Goal: Book appointment/travel/reservation

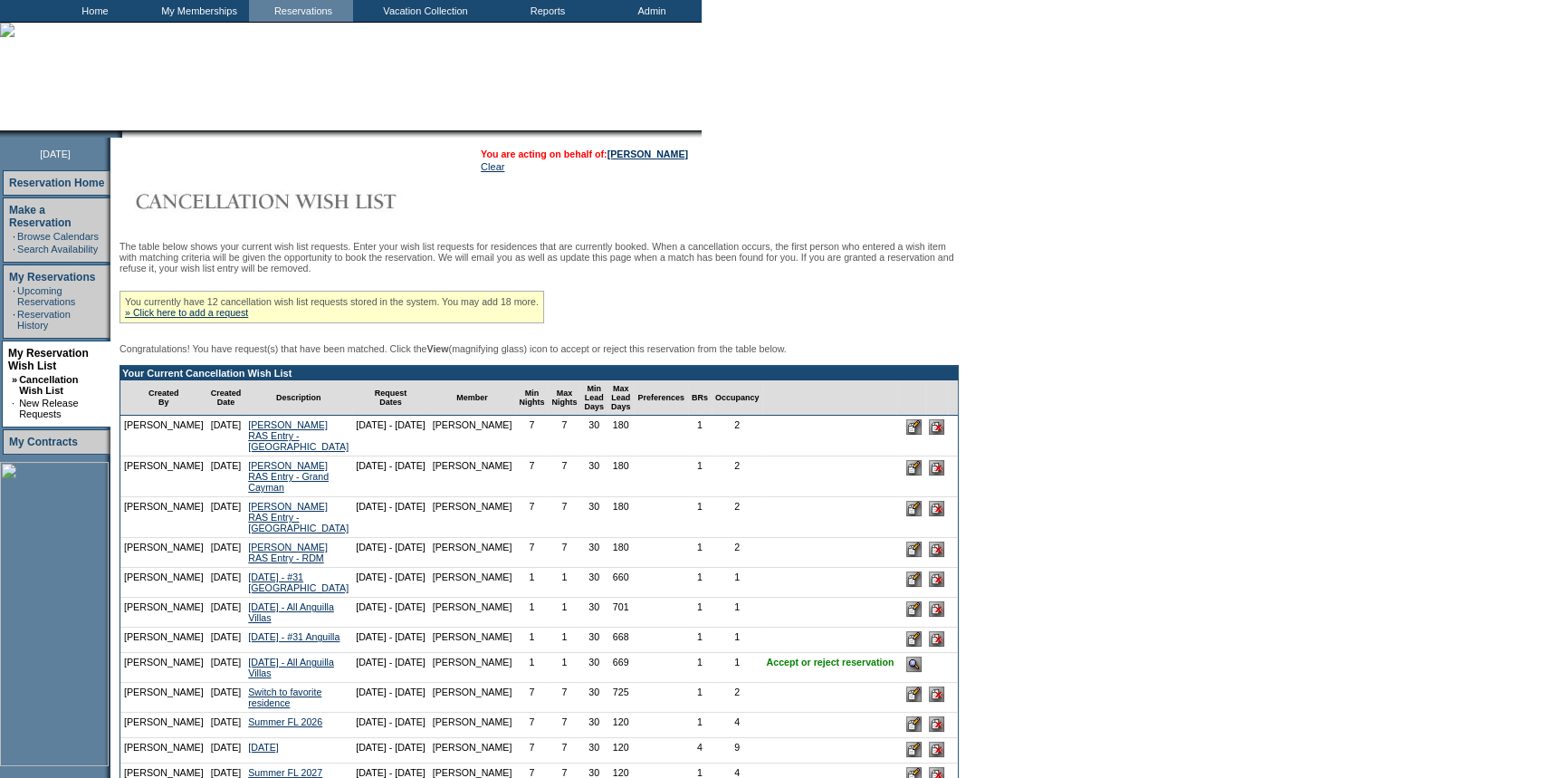
scroll to position [329, 0]
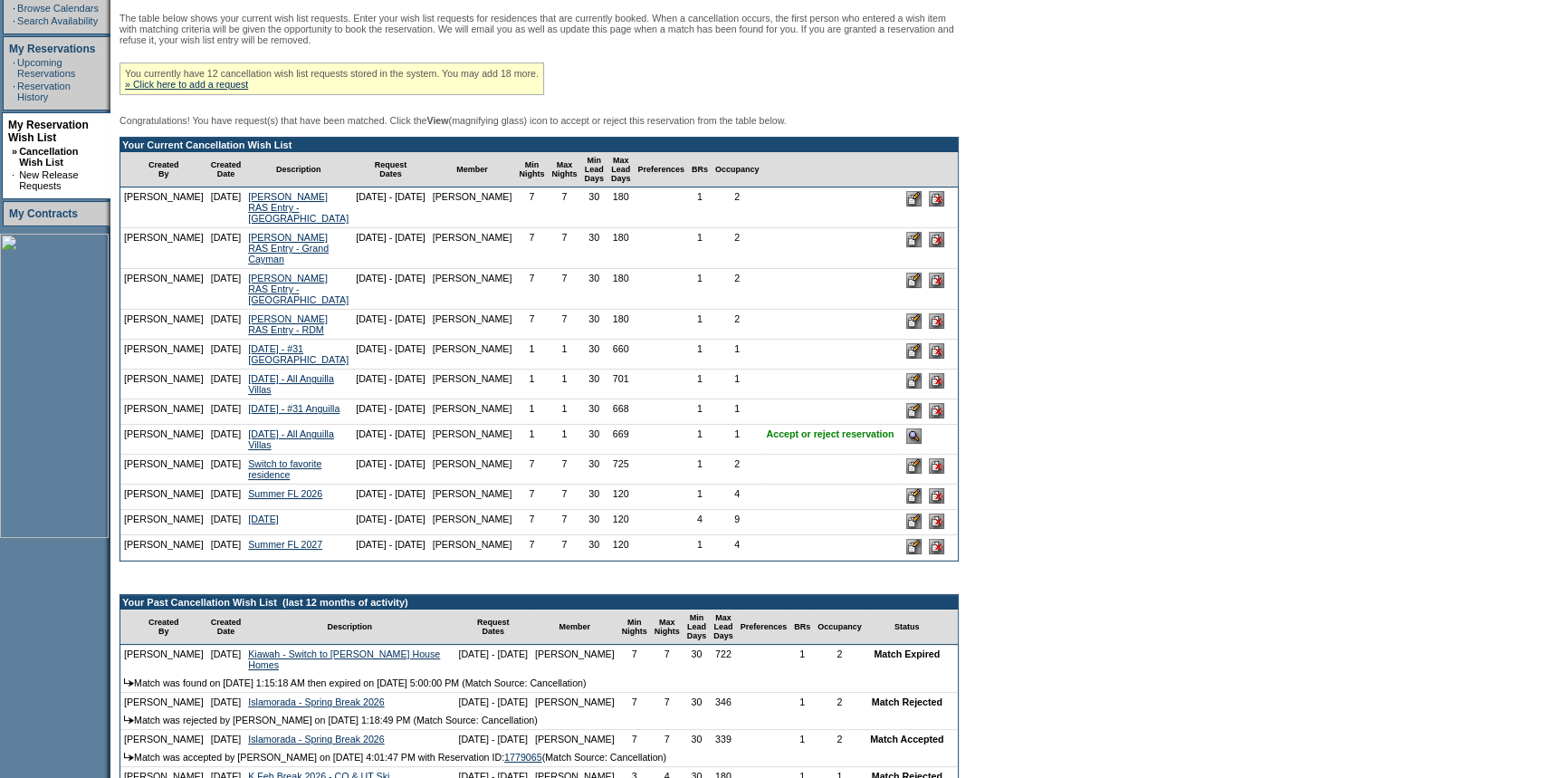
click at [906, 444] on input "image" at bounding box center [913, 436] width 16 height 16
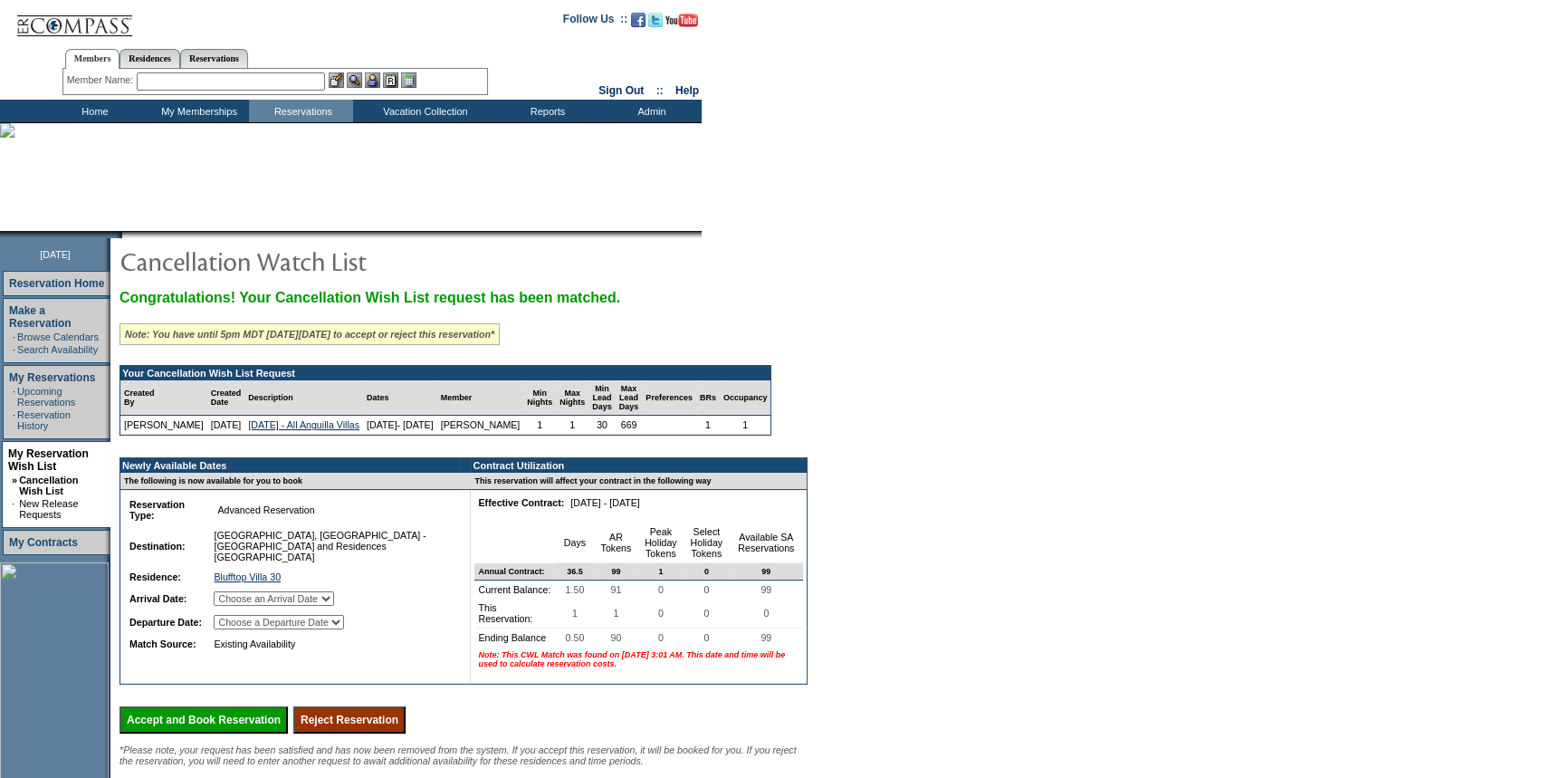
click at [283, 606] on select "Choose an Arrival Date [DATE]" at bounding box center [274, 599] width 120 height 15
select select "[DATE]"
click at [236, 606] on select "Choose an Arrival Date [DATE]" at bounding box center [274, 599] width 120 height 15
click at [280, 629] on select "Choose a Departure Date [DATE]" at bounding box center [279, 623] width 130 height 15
select select "[DATE]"
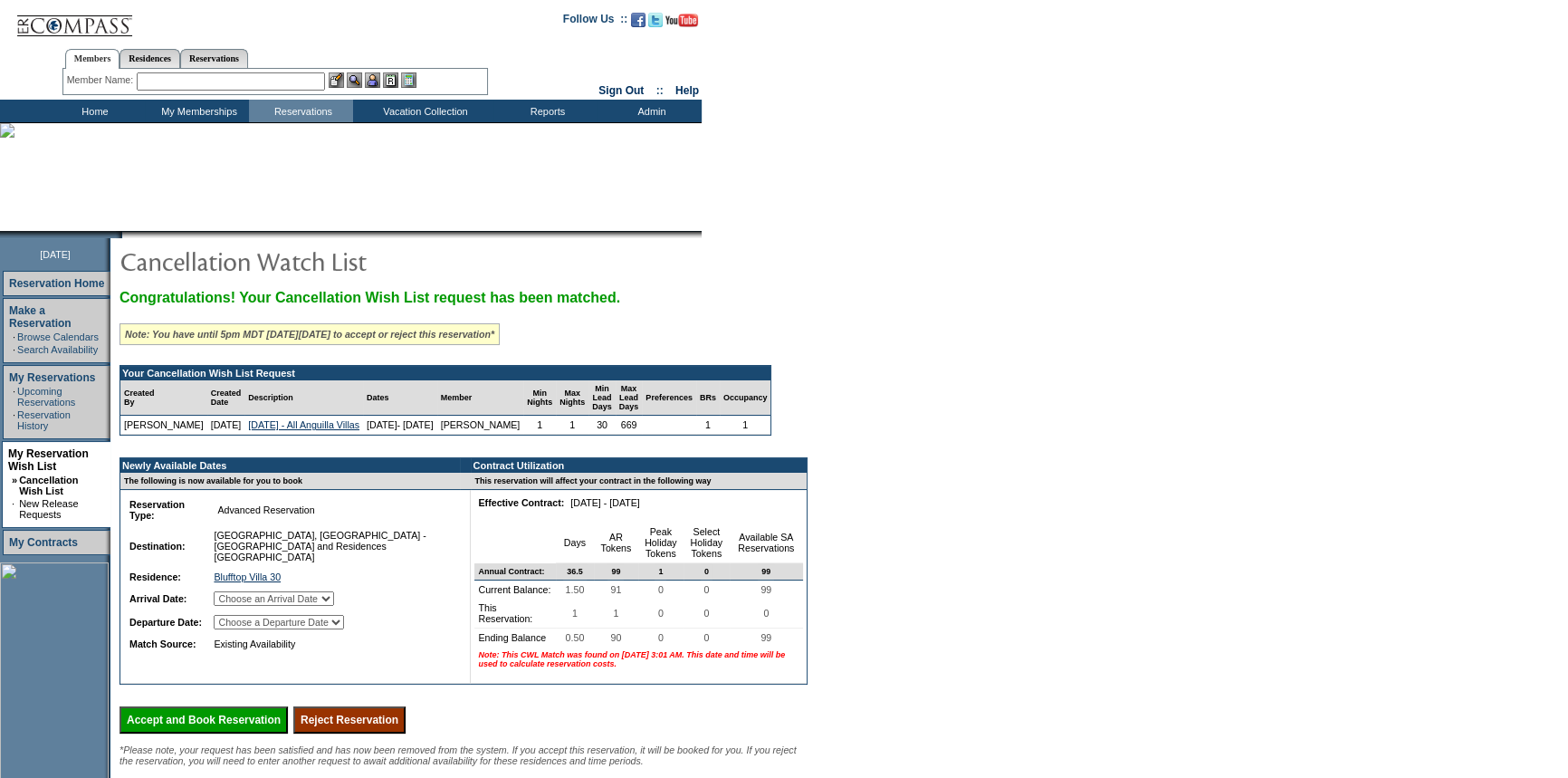
click at [237, 629] on select "Choose a Departure Date [DATE]" at bounding box center [279, 623] width 130 height 15
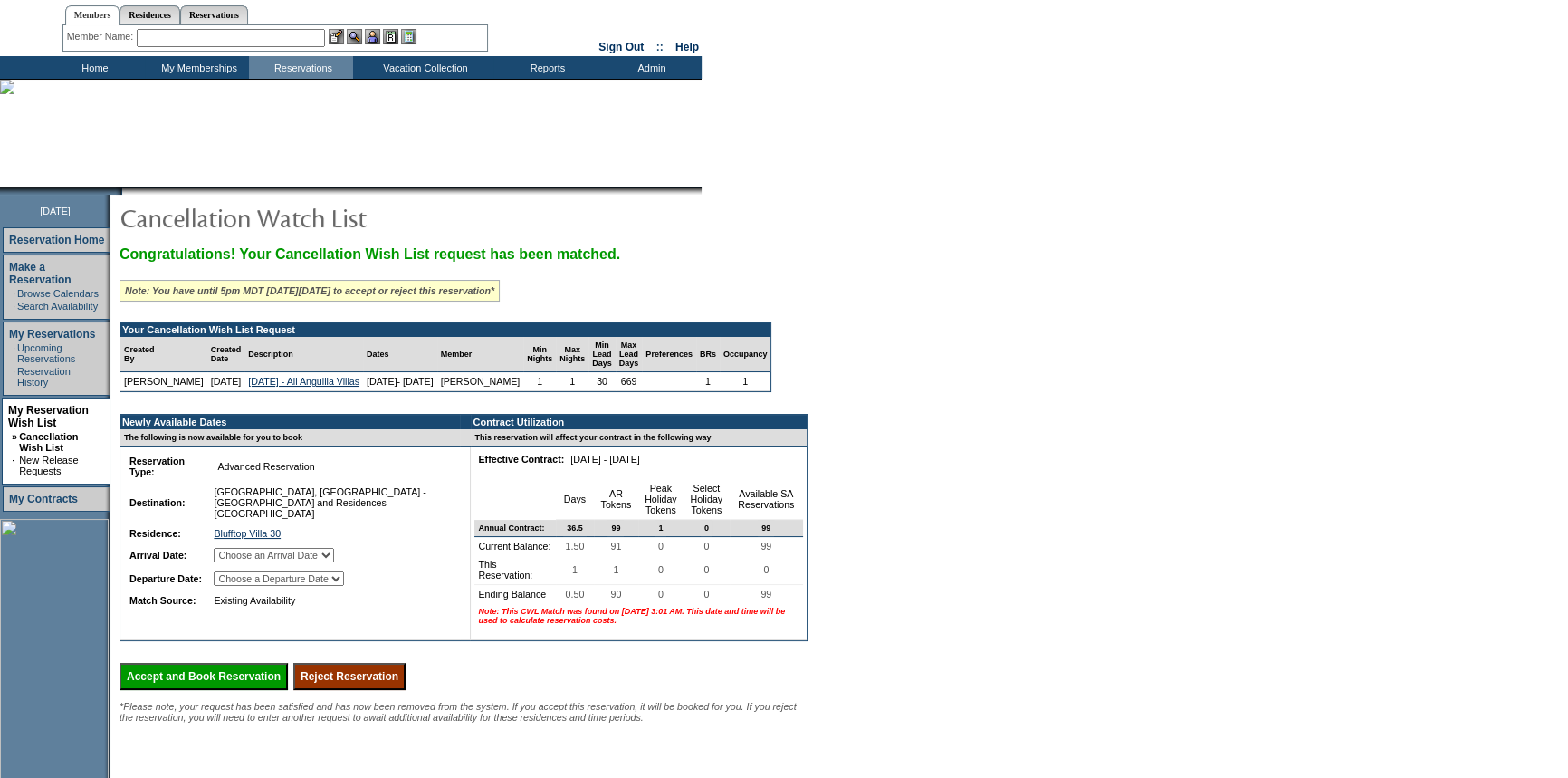
scroll to position [82, 0]
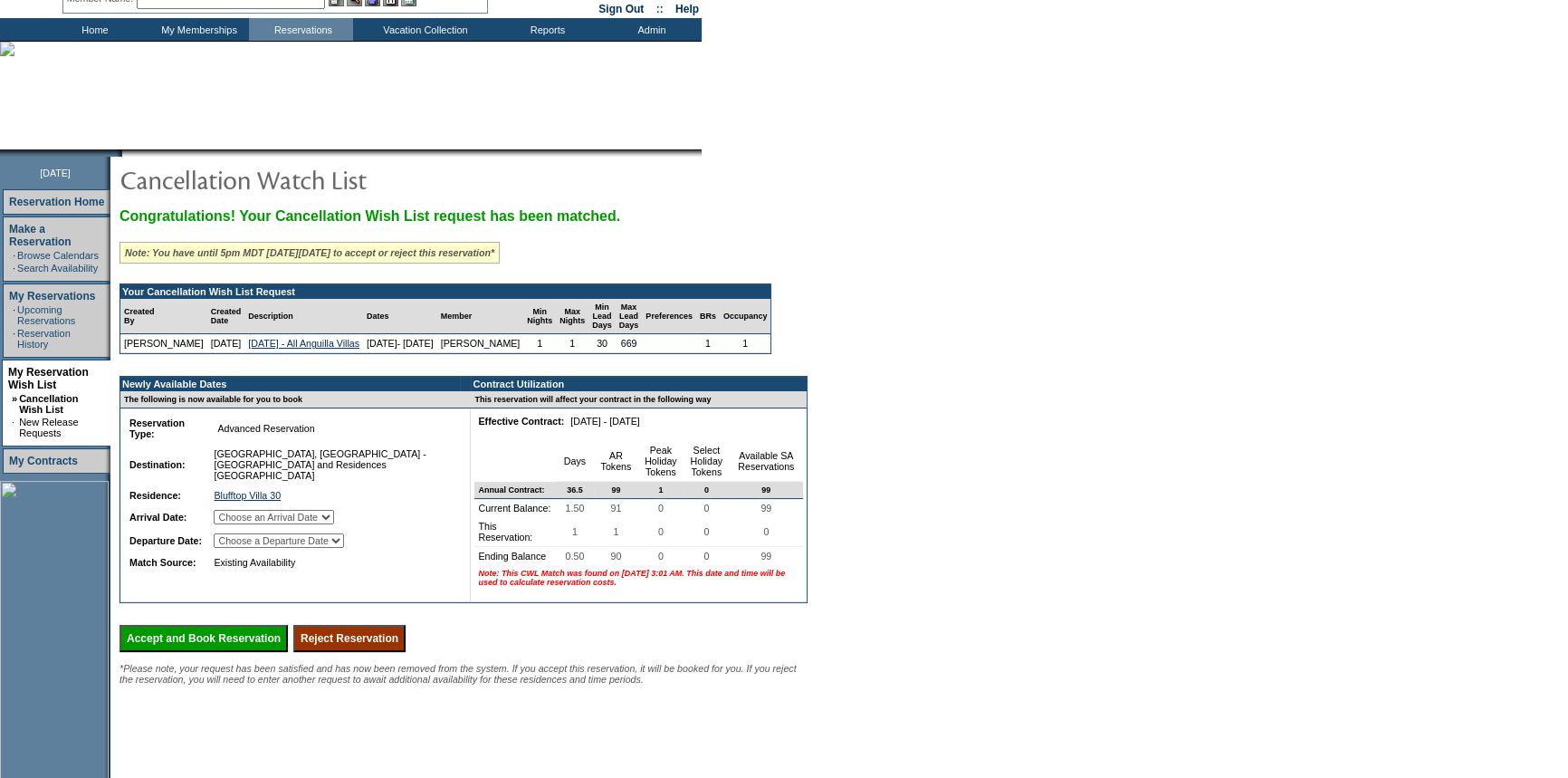
click at [213, 652] on input "Accept and Book Reservation" at bounding box center [203, 639] width 168 height 28
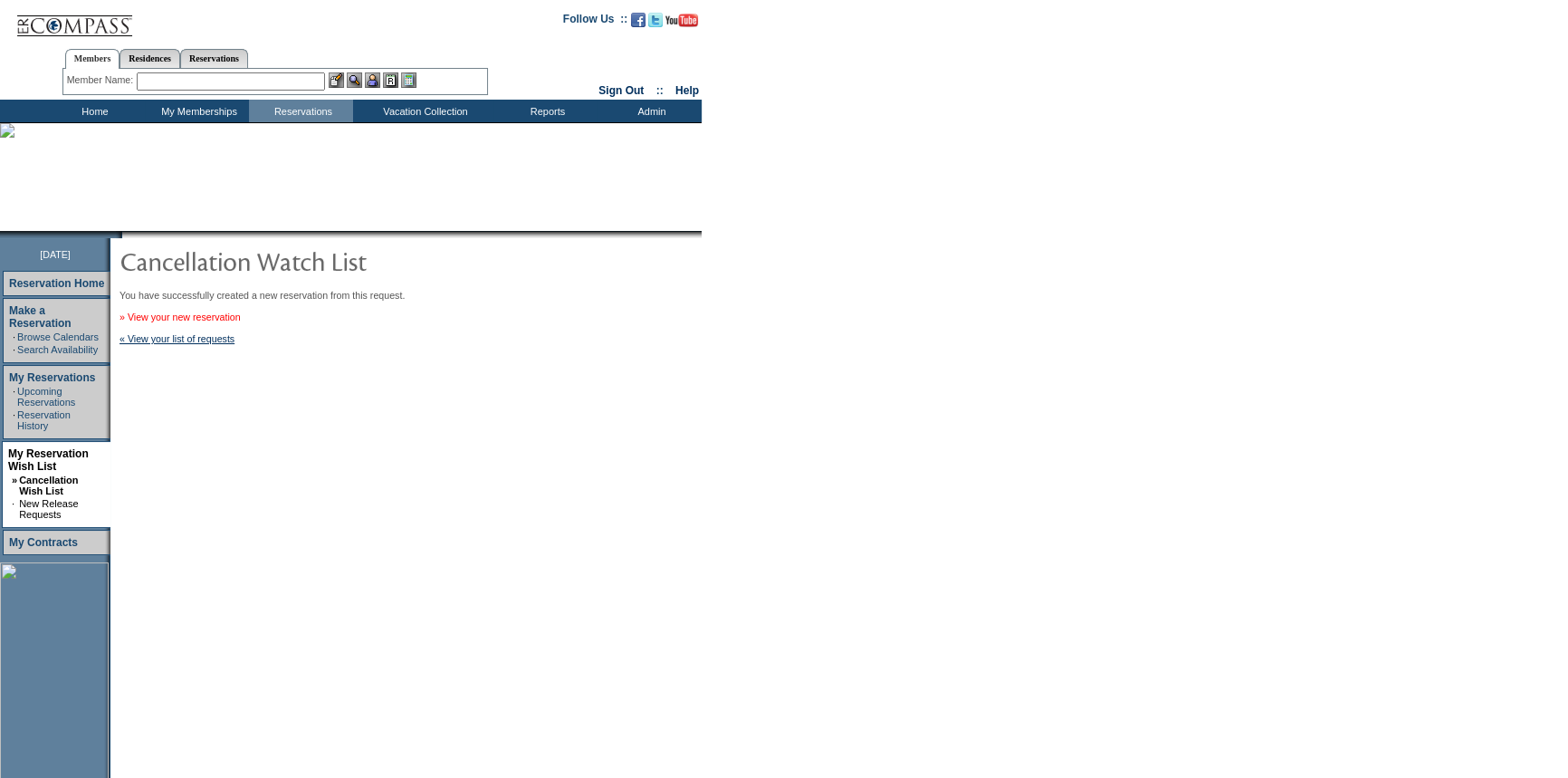
click at [168, 317] on link "» View your new reservation" at bounding box center [180, 317] width 121 height 11
